Goal: Task Accomplishment & Management: Use online tool/utility

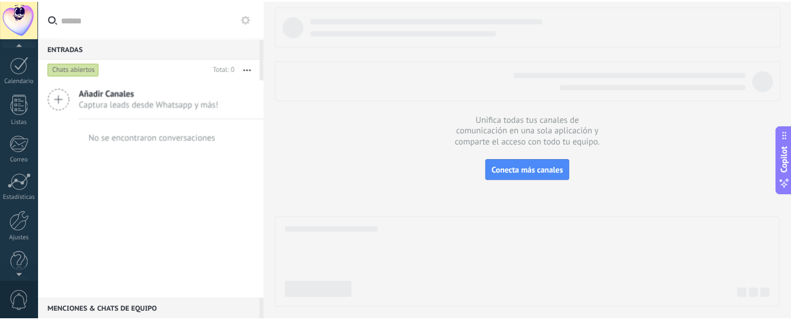
scroll to position [166, 0]
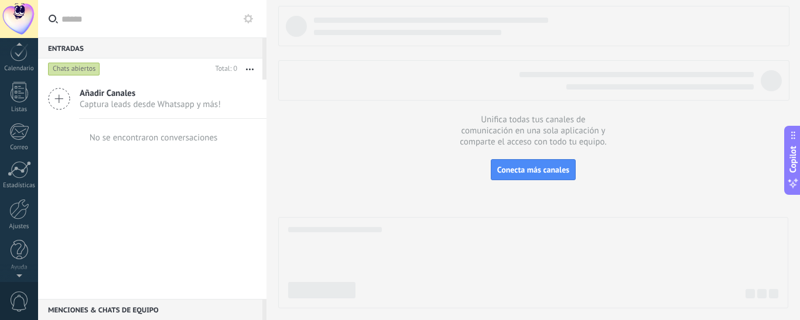
click at [19, 278] on div at bounding box center [19, 274] width 38 height 18
click at [19, 211] on div at bounding box center [19, 209] width 20 height 20
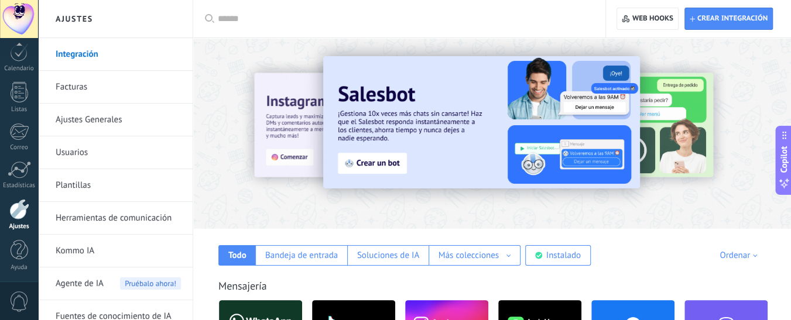
click at [285, 21] on input "text" at bounding box center [403, 19] width 371 height 12
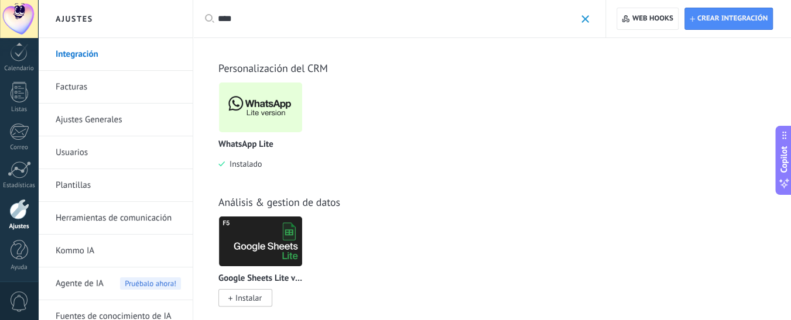
type input "****"
click at [257, 112] on img at bounding box center [260, 107] width 83 height 57
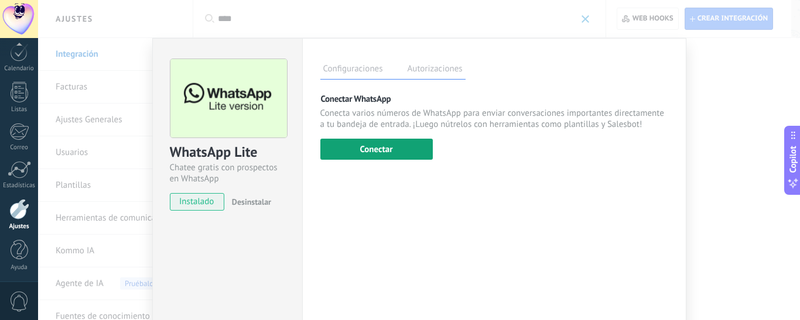
click at [392, 159] on button "Conectar" at bounding box center [376, 149] width 112 height 21
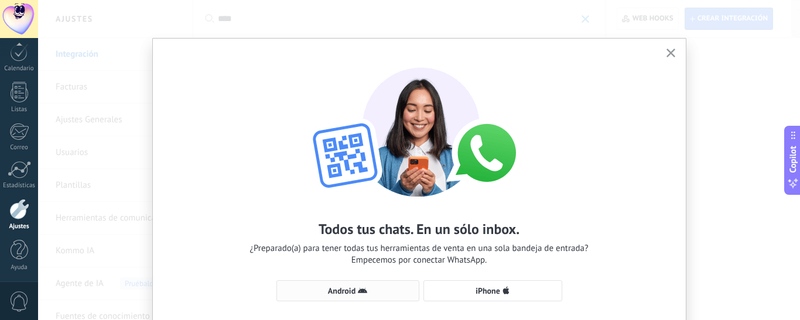
click at [366, 288] on span "Android" at bounding box center [348, 290] width 130 height 9
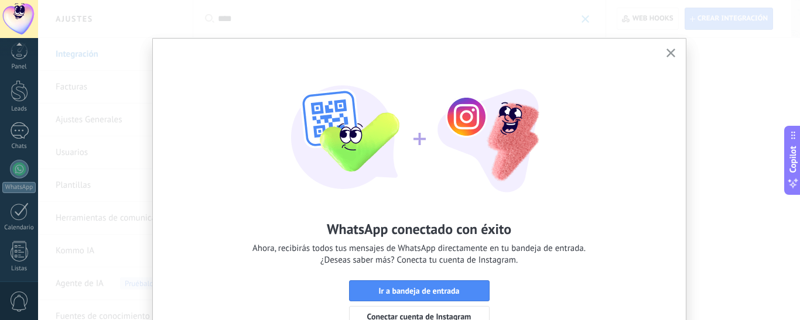
scroll to position [166, 0]
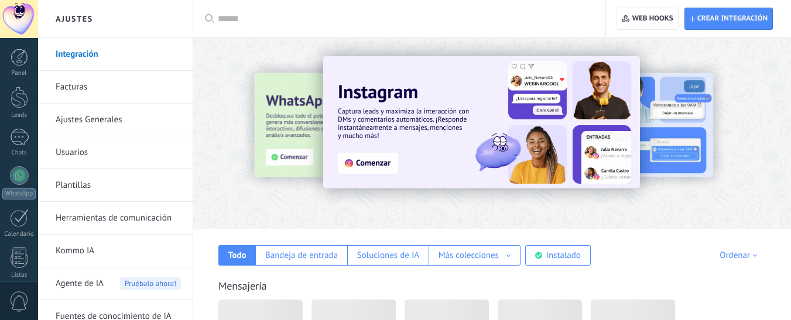
click at [247, 18] on input "text" at bounding box center [403, 19] width 371 height 12
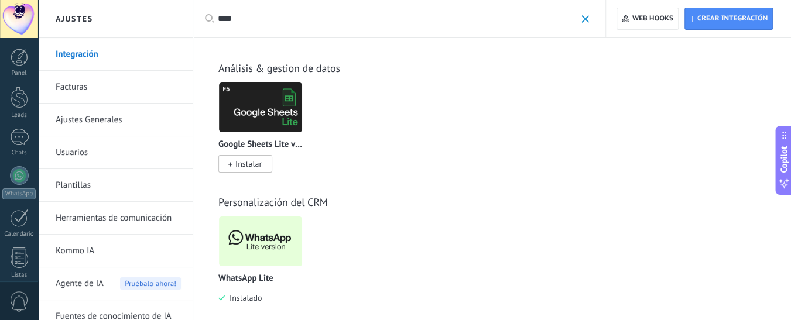
type input "****"
click at [257, 233] on img at bounding box center [260, 241] width 83 height 57
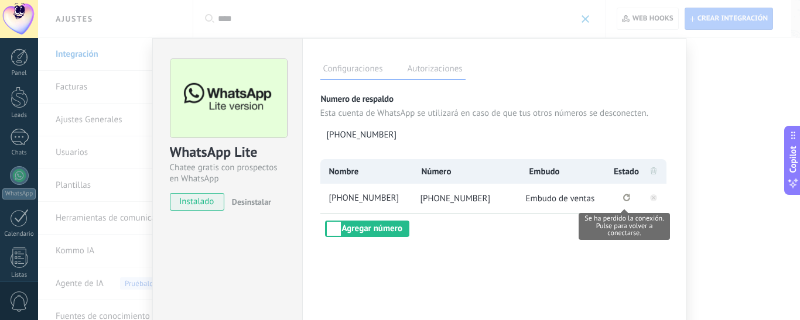
click at [625, 198] on icon "Se ha perdido la conexión. Pulse para volver a conectarse." at bounding box center [626, 198] width 7 height 8
click at [650, 199] on rect at bounding box center [653, 197] width 7 height 7
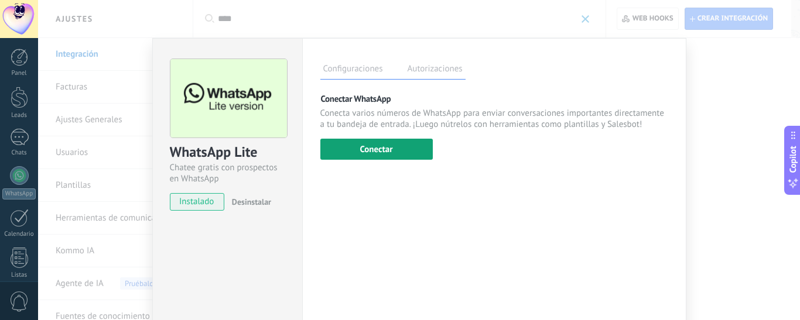
click at [398, 150] on button "Conectar" at bounding box center [376, 149] width 112 height 21
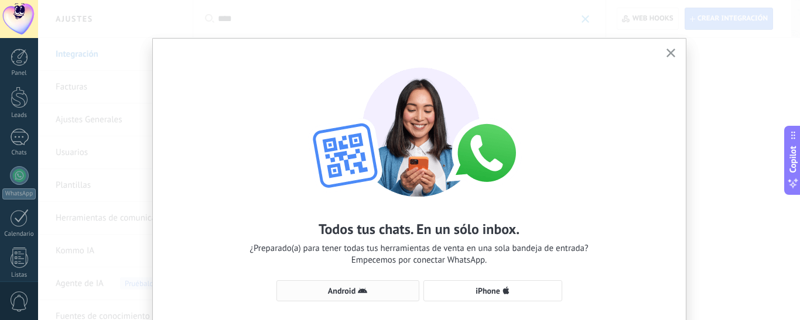
click at [369, 289] on span "Android" at bounding box center [348, 290] width 130 height 9
